Goal: Information Seeking & Learning: Compare options

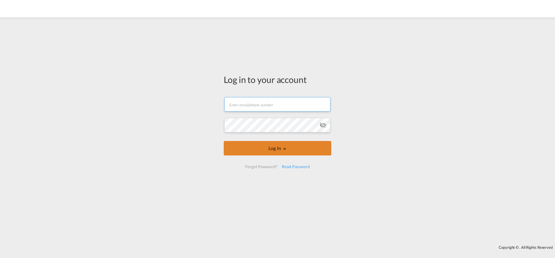
type input "[EMAIL_ADDRESS][PERSON_NAME][DOMAIN_NAME]"
click at [275, 147] on button "Log In" at bounding box center [278, 148] width 108 height 14
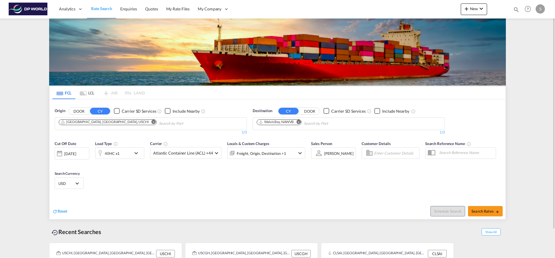
click at [152, 123] on md-icon "Remove" at bounding box center [154, 122] width 4 height 4
click at [97, 123] on input "Chips input." at bounding box center [86, 123] width 55 height 9
type input "b"
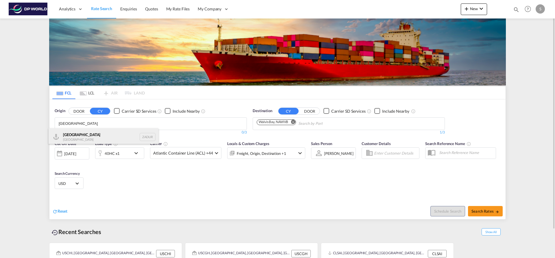
type input "durban"
click at [90, 139] on div "Durban South Africa ZADUR" at bounding box center [104, 136] width 110 height 17
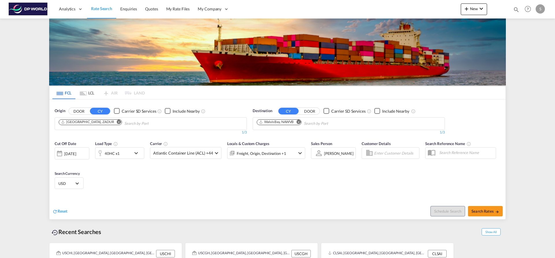
click at [301, 122] on md-icon "Remove" at bounding box center [298, 122] width 4 height 4
click at [301, 122] on input "Chips input." at bounding box center [284, 123] width 55 height 9
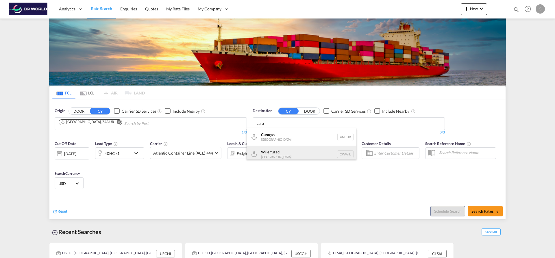
type input "cura"
click at [291, 151] on div "Willemstad Curaçao CWWIL" at bounding box center [302, 154] width 110 height 17
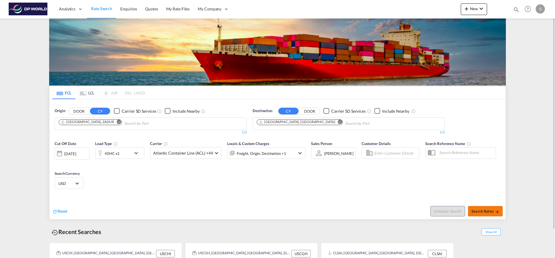
click at [480, 211] on span "Search Rates" at bounding box center [486, 211] width 28 height 5
type input "ZADUR to CWWIL / 30 Sep 2025"
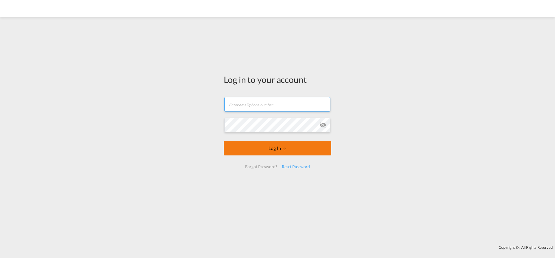
type input "[EMAIL_ADDRESS][PERSON_NAME][DOMAIN_NAME]"
click at [261, 148] on button "Log In" at bounding box center [278, 148] width 108 height 14
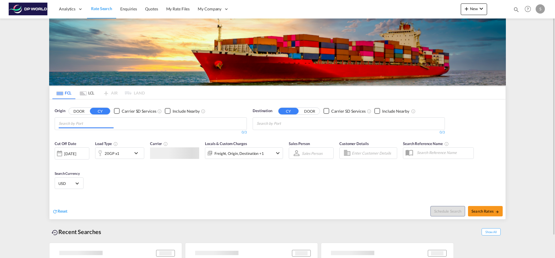
click at [81, 127] on input "Chips input." at bounding box center [86, 123] width 55 height 9
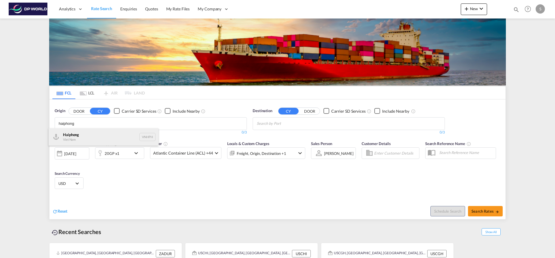
type input "haiphong"
click at [89, 135] on div "Haiphong Viet Nam VNHPH" at bounding box center [104, 136] width 110 height 17
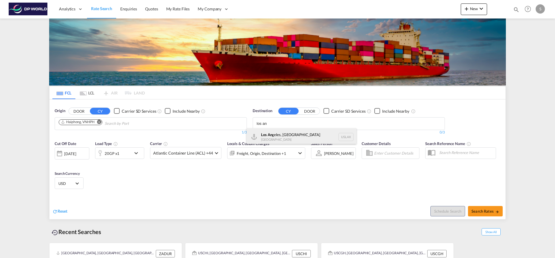
type input "los an"
click at [277, 139] on div "Los An geles, [GEOGRAPHIC_DATA] [GEOGRAPHIC_DATA] USLAX" at bounding box center [302, 136] width 110 height 17
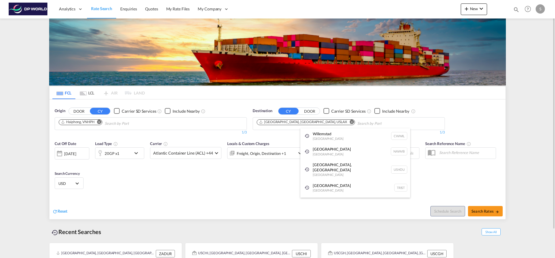
drag, startPoint x: 134, startPoint y: 207, endPoint x: 136, endPoint y: 205, distance: 3.1
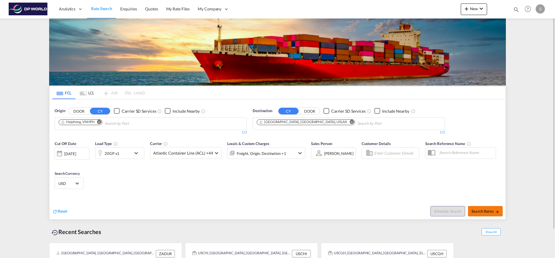
click at [474, 209] on button "Search Rates" at bounding box center [485, 211] width 35 height 10
type input "VNHPH to USLAX / [DATE]"
